Goal: Find specific page/section

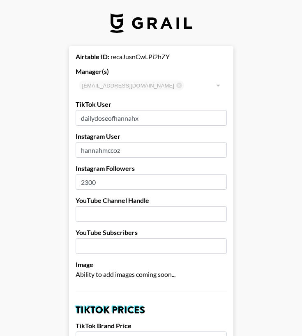
select select "USD"
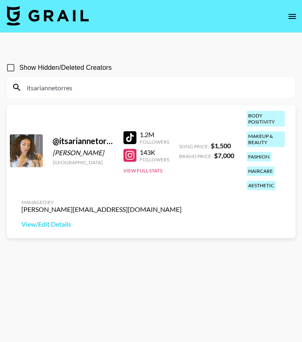
click at [72, 90] on input "itsariannetorres" at bounding box center [156, 87] width 268 height 13
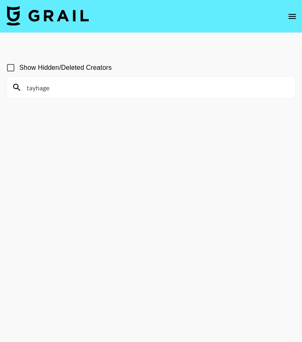
click at [62, 92] on input "tayhage" at bounding box center [156, 87] width 268 height 13
paste input "planetunya"
type input "planetunya"
